Goal: Transaction & Acquisition: Purchase product/service

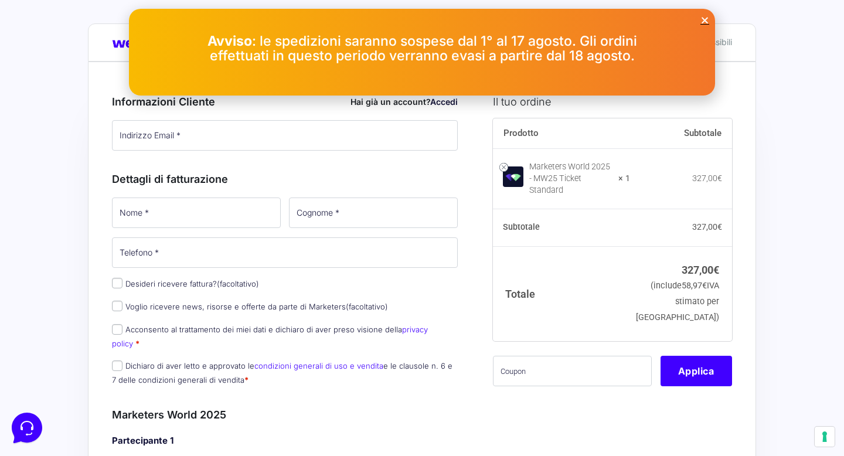
click at [706, 28] on div "Avviso : le spedizioni saranno sospese dal [DATE] al [DATE]. Gli ordini effettu…" at bounding box center [422, 52] width 586 height 63
click at [706, 24] on icon "Close" at bounding box center [704, 20] width 9 height 9
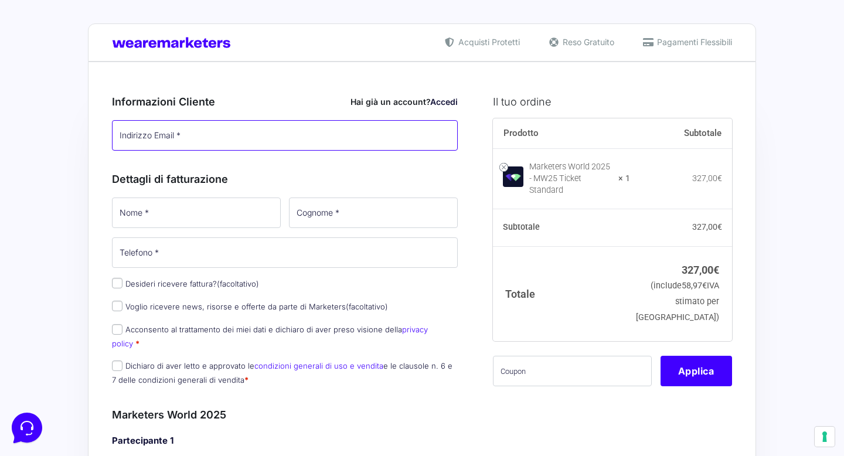
click at [253, 135] on input "Indirizzo Email *" at bounding box center [285, 135] width 346 height 30
click at [268, 144] on input "[EMAIL_ADDRESS][DOMAIN_NAME]" at bounding box center [285, 135] width 346 height 30
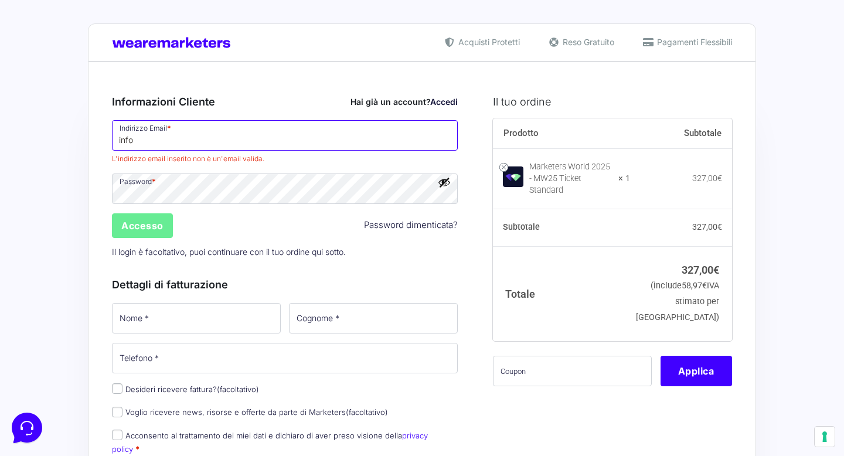
type input "[EMAIL_ADDRESS][DOMAIN_NAME]"
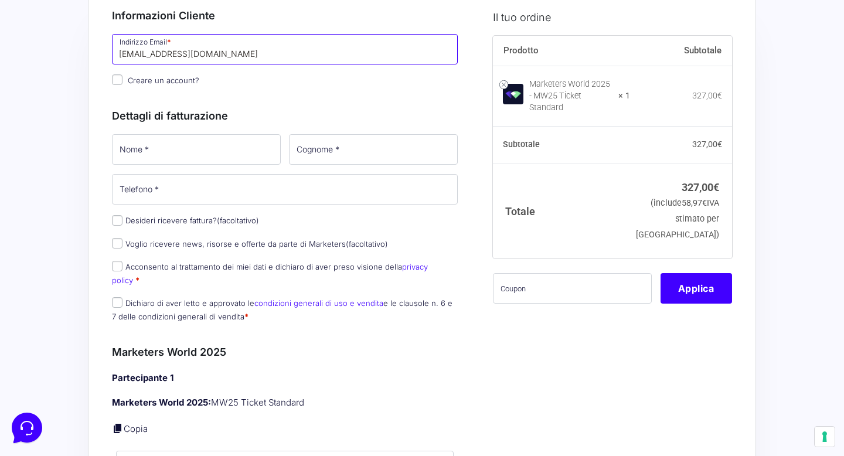
scroll to position [108, 0]
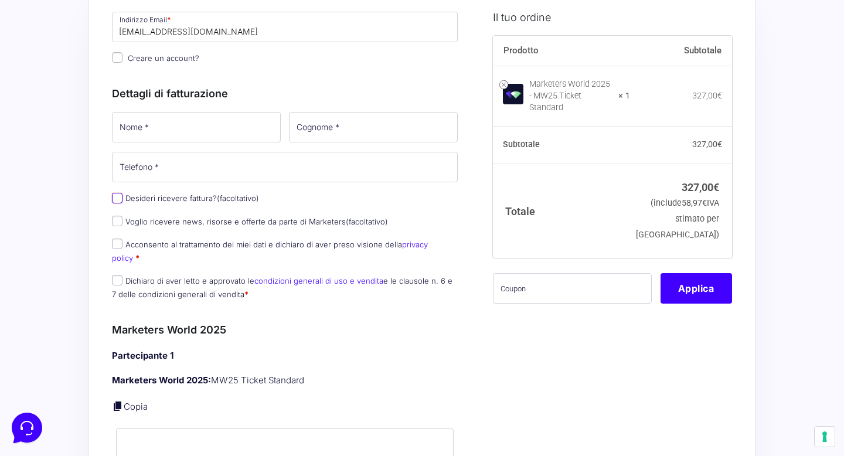
click at [113, 197] on input "Desideri ricevere fattura? (facoltativo)" at bounding box center [117, 198] width 11 height 11
checkbox input "true"
select select "IT"
type input "0000000"
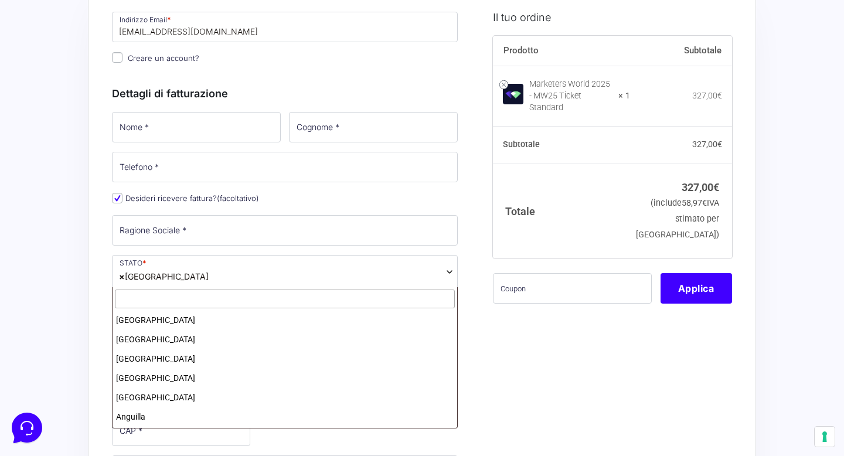
click at [184, 272] on span "× [GEOGRAPHIC_DATA]" at bounding box center [285, 272] width 346 height 34
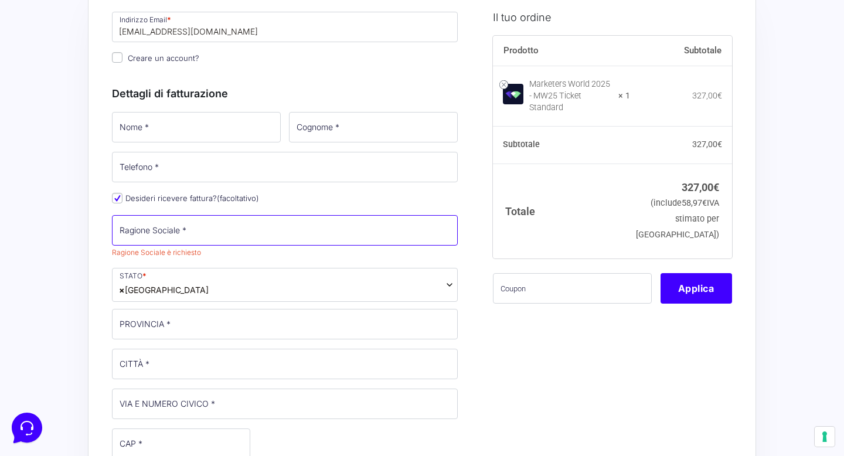
click at [206, 232] on input "Ragione Sociale *" at bounding box center [285, 230] width 346 height 30
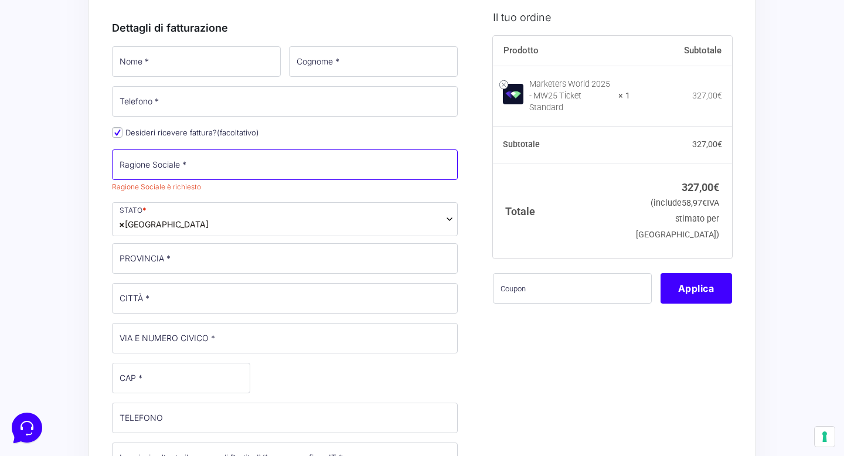
scroll to position [187, 0]
